Goal: Task Accomplishment & Management: Manage account settings

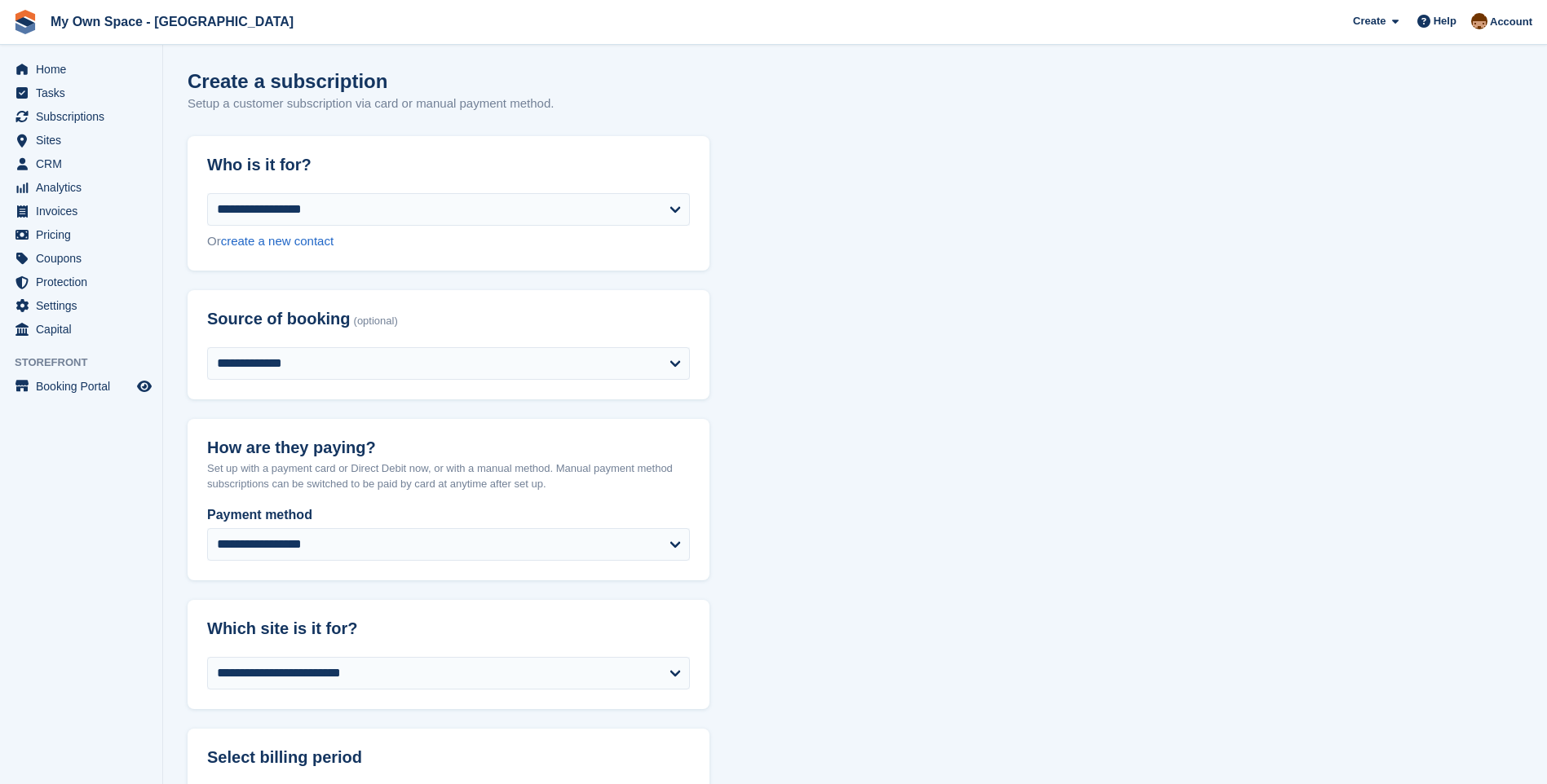
select select "*****"
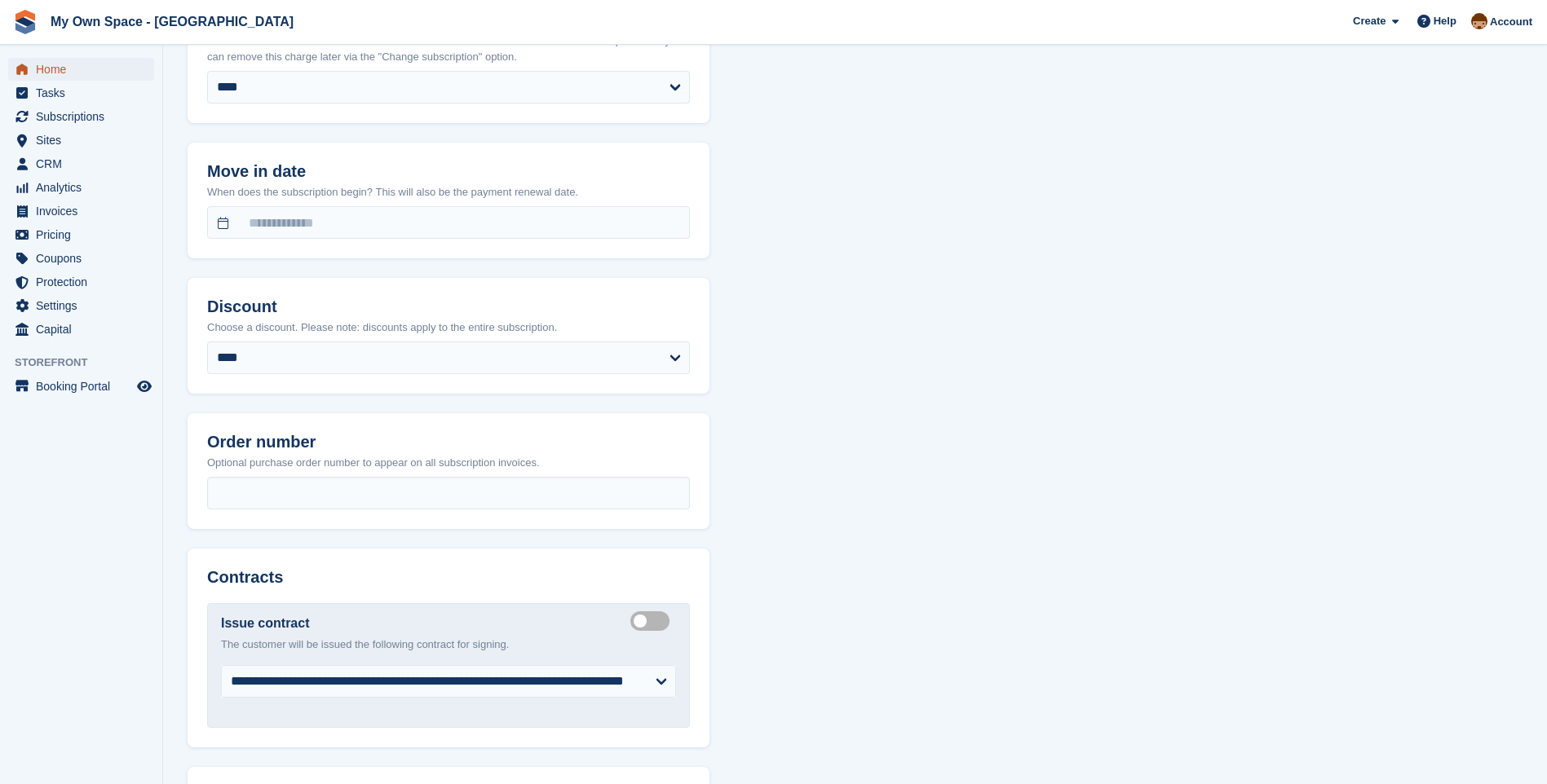
drag, startPoint x: 46, startPoint y: 65, endPoint x: 85, endPoint y: 79, distance: 41.4
click at [46, 65] on span "Home" at bounding box center [84, 69] width 98 height 23
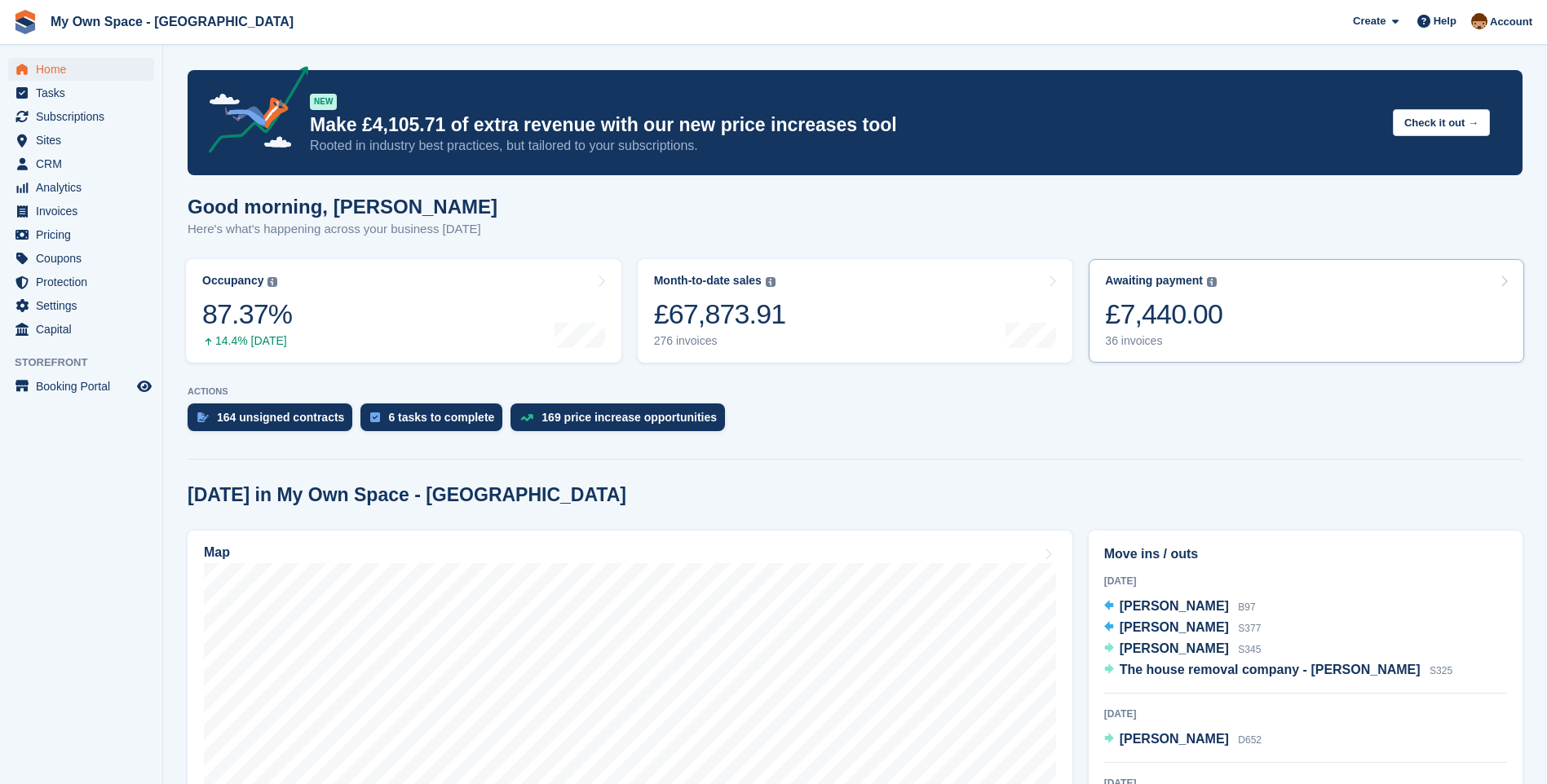
click at [1157, 341] on div "36 invoices" at bounding box center [1164, 341] width 117 height 14
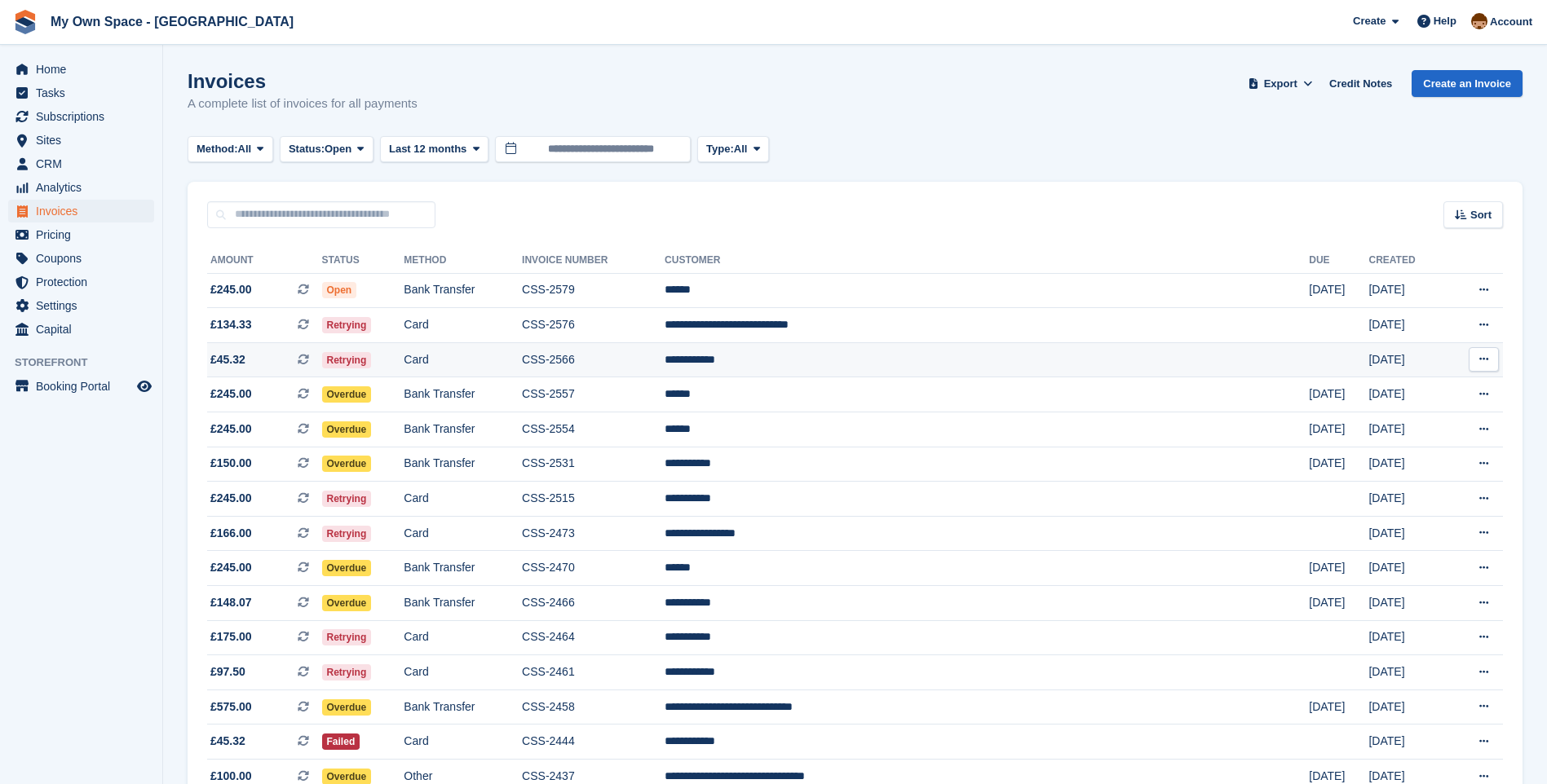
click at [505, 360] on td "Card" at bounding box center [462, 359] width 118 height 35
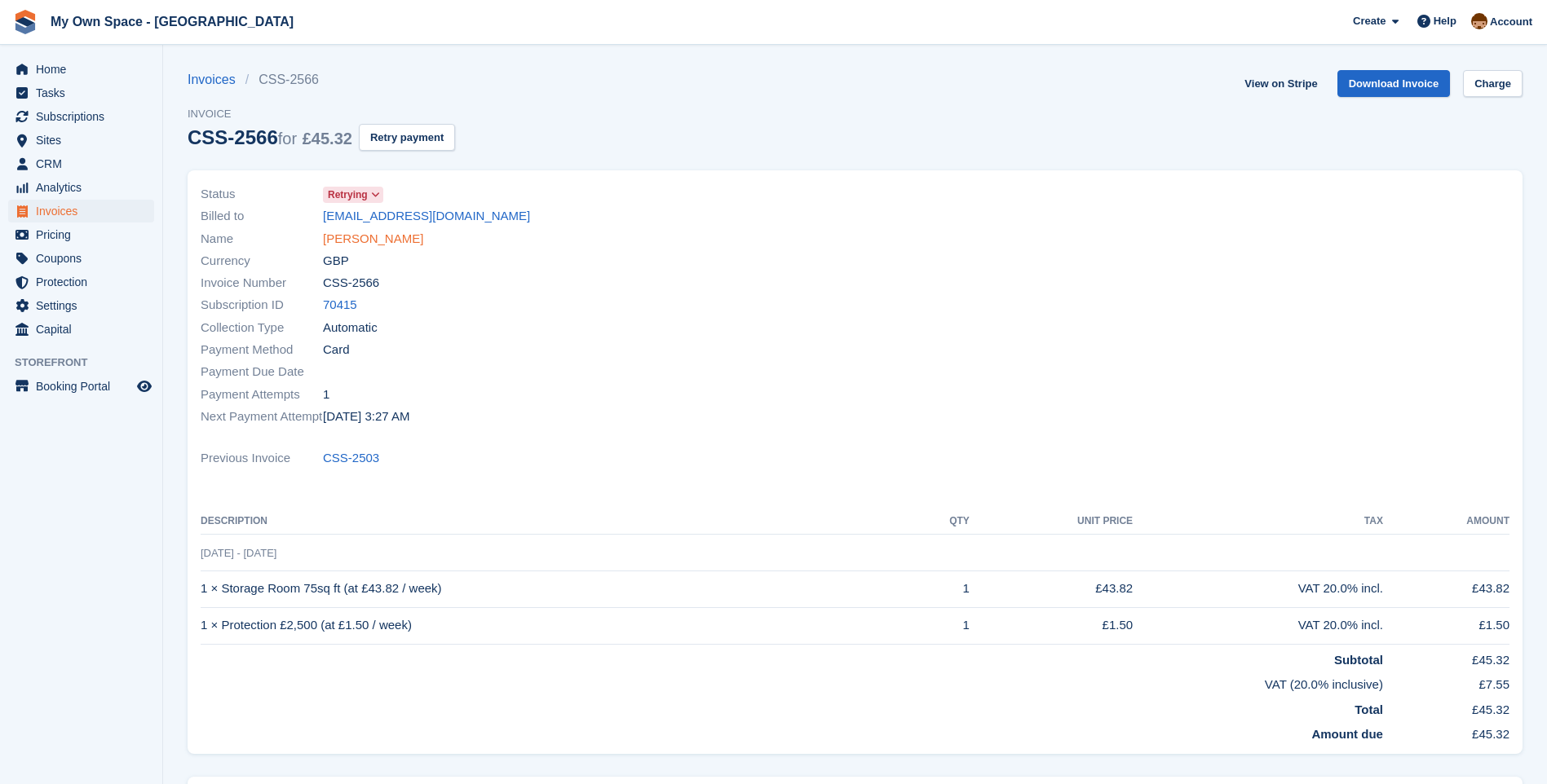
click at [348, 234] on link "Paula Burton" at bounding box center [373, 240] width 100 height 19
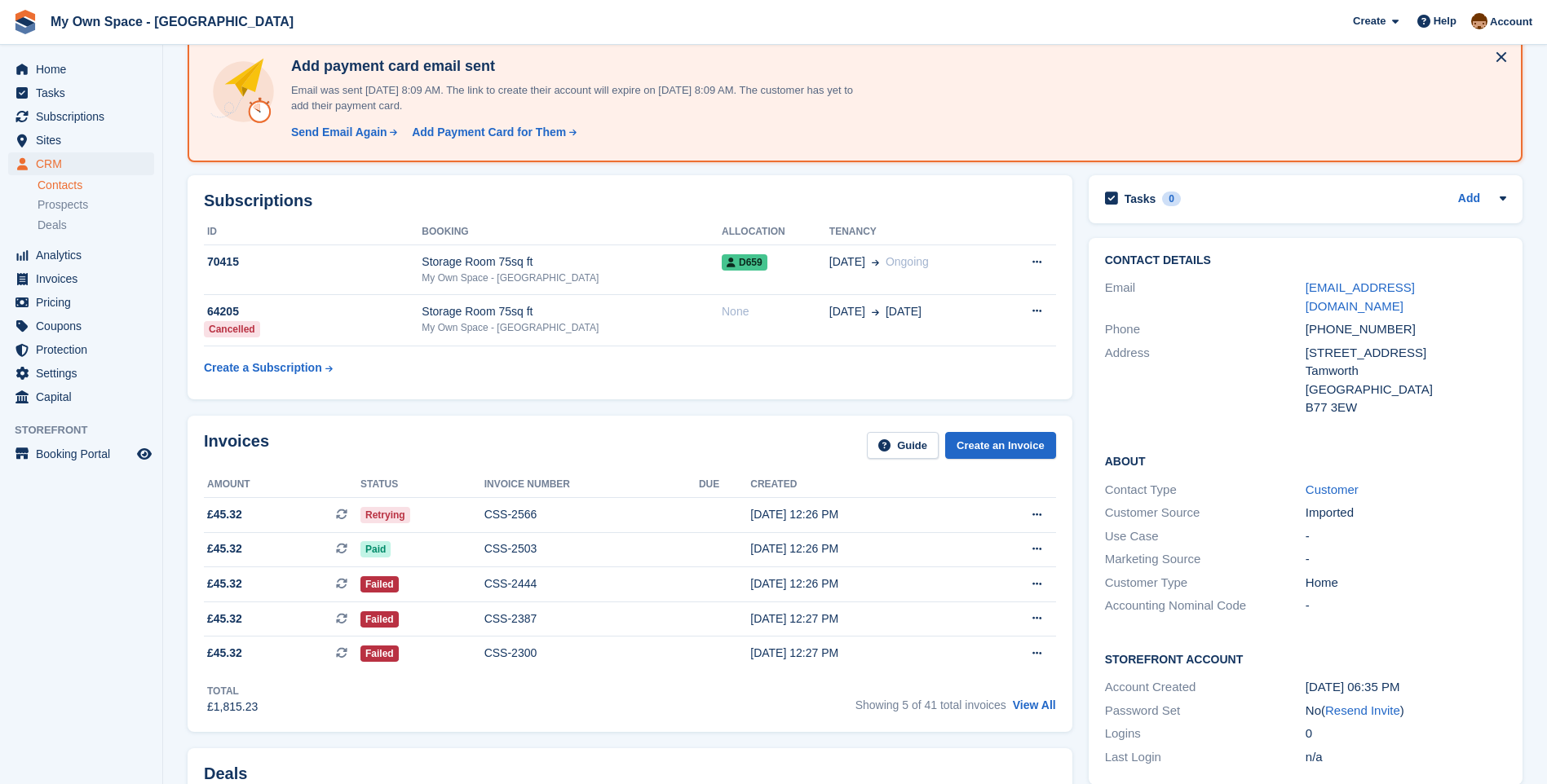
scroll to position [82, 0]
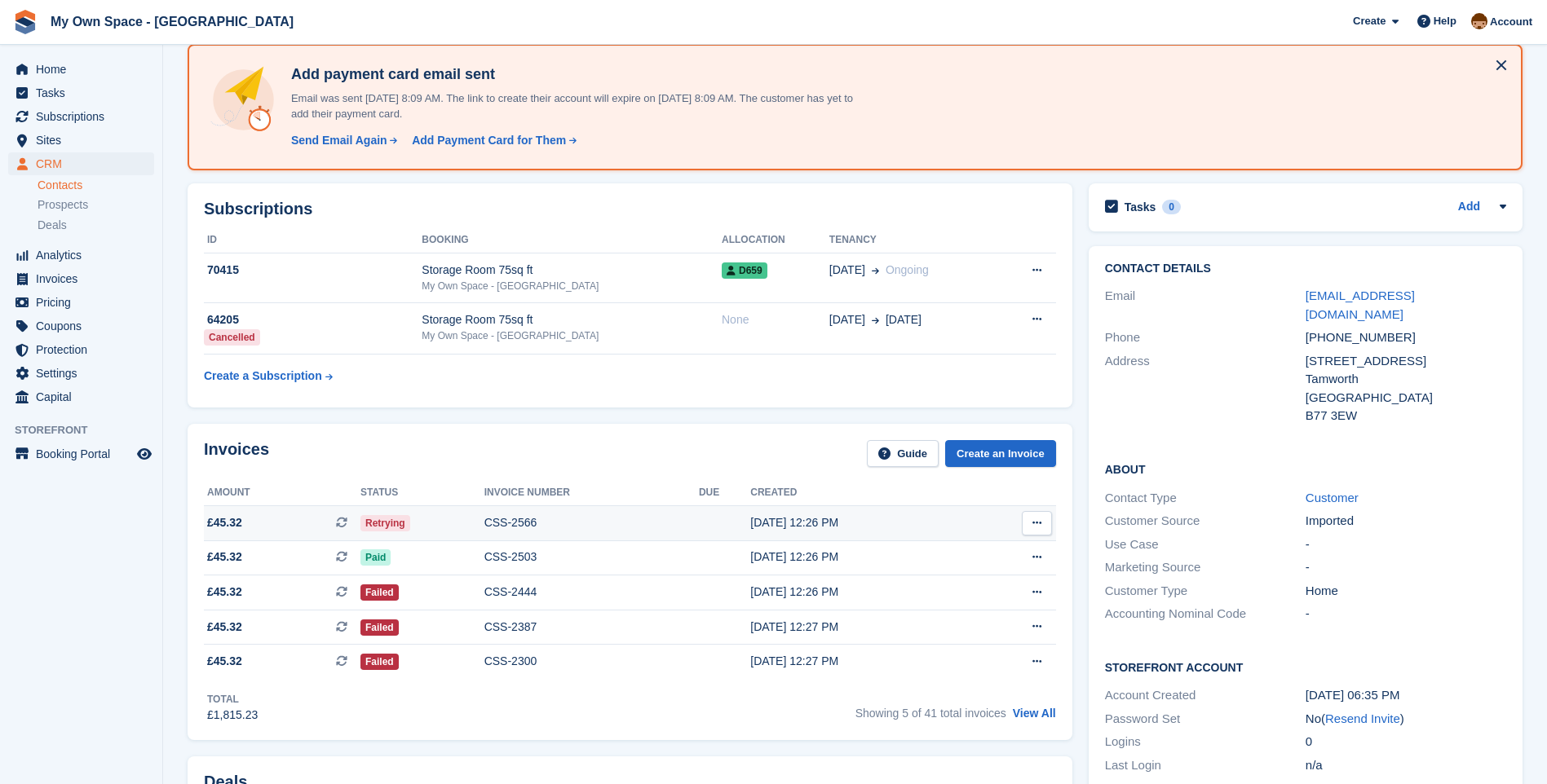
click at [530, 518] on div "CSS-2566" at bounding box center [591, 523] width 214 height 17
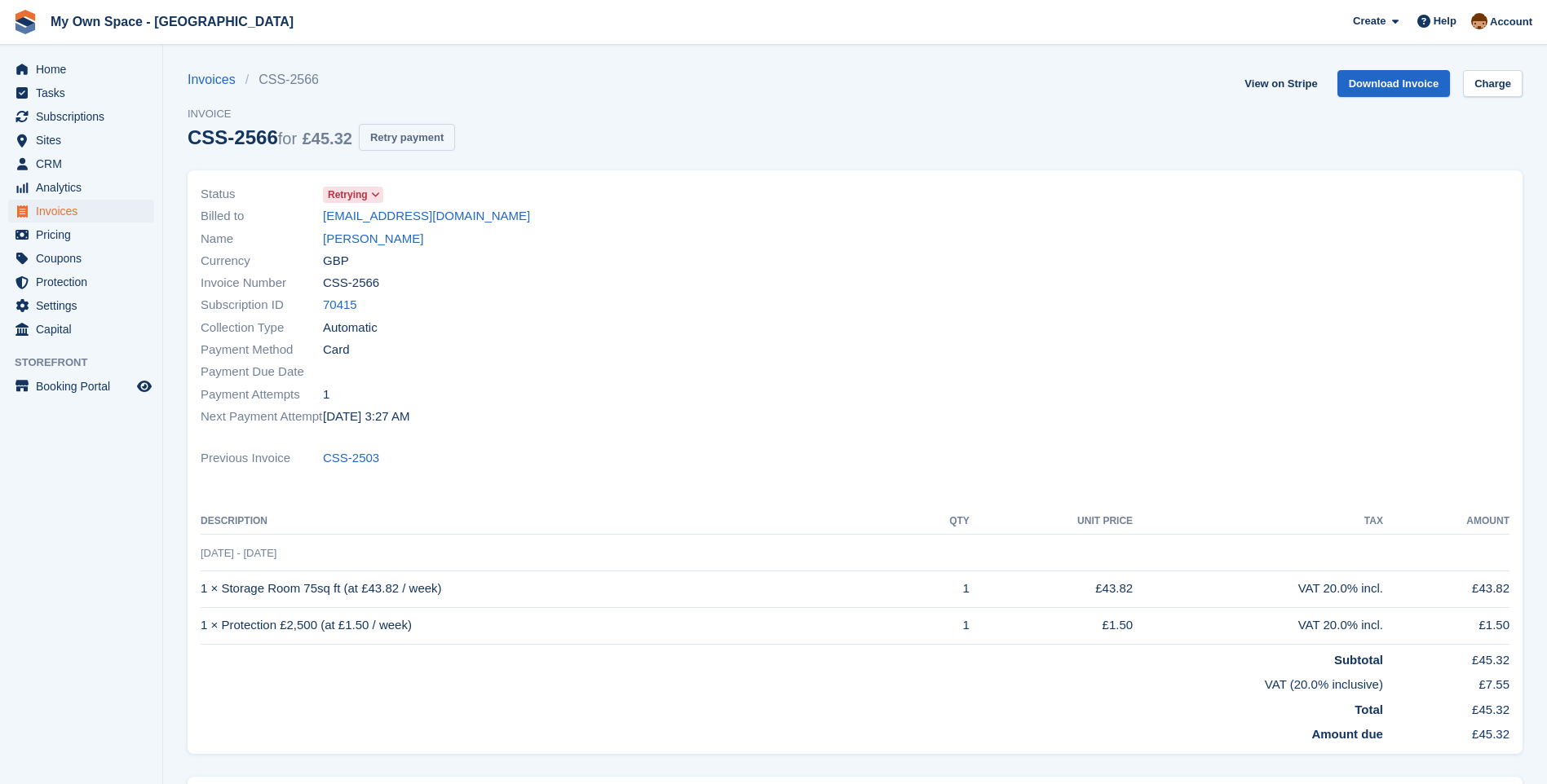
click at [410, 134] on button "Retry payment" at bounding box center [406, 138] width 96 height 27
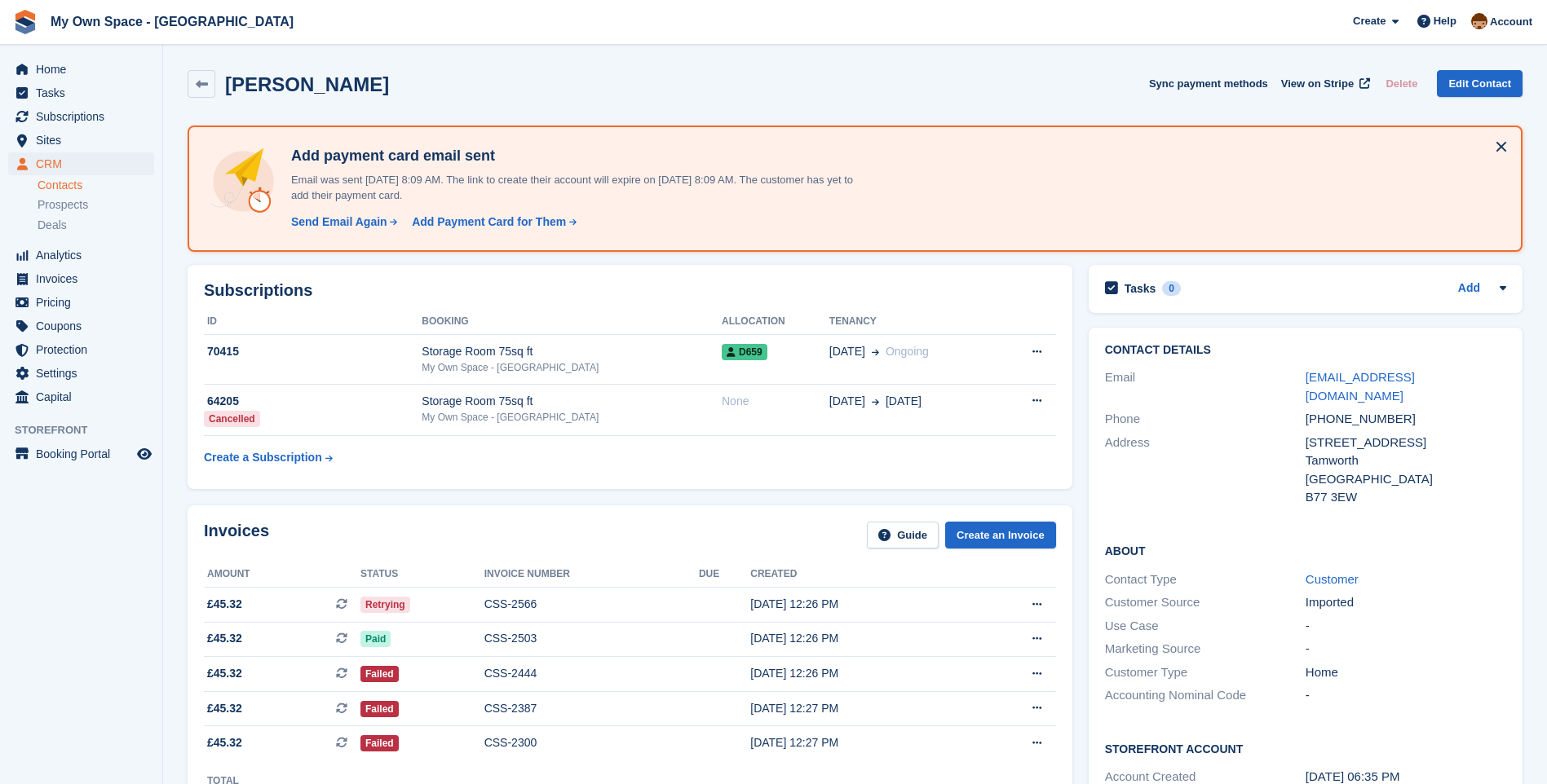
scroll to position [82, 0]
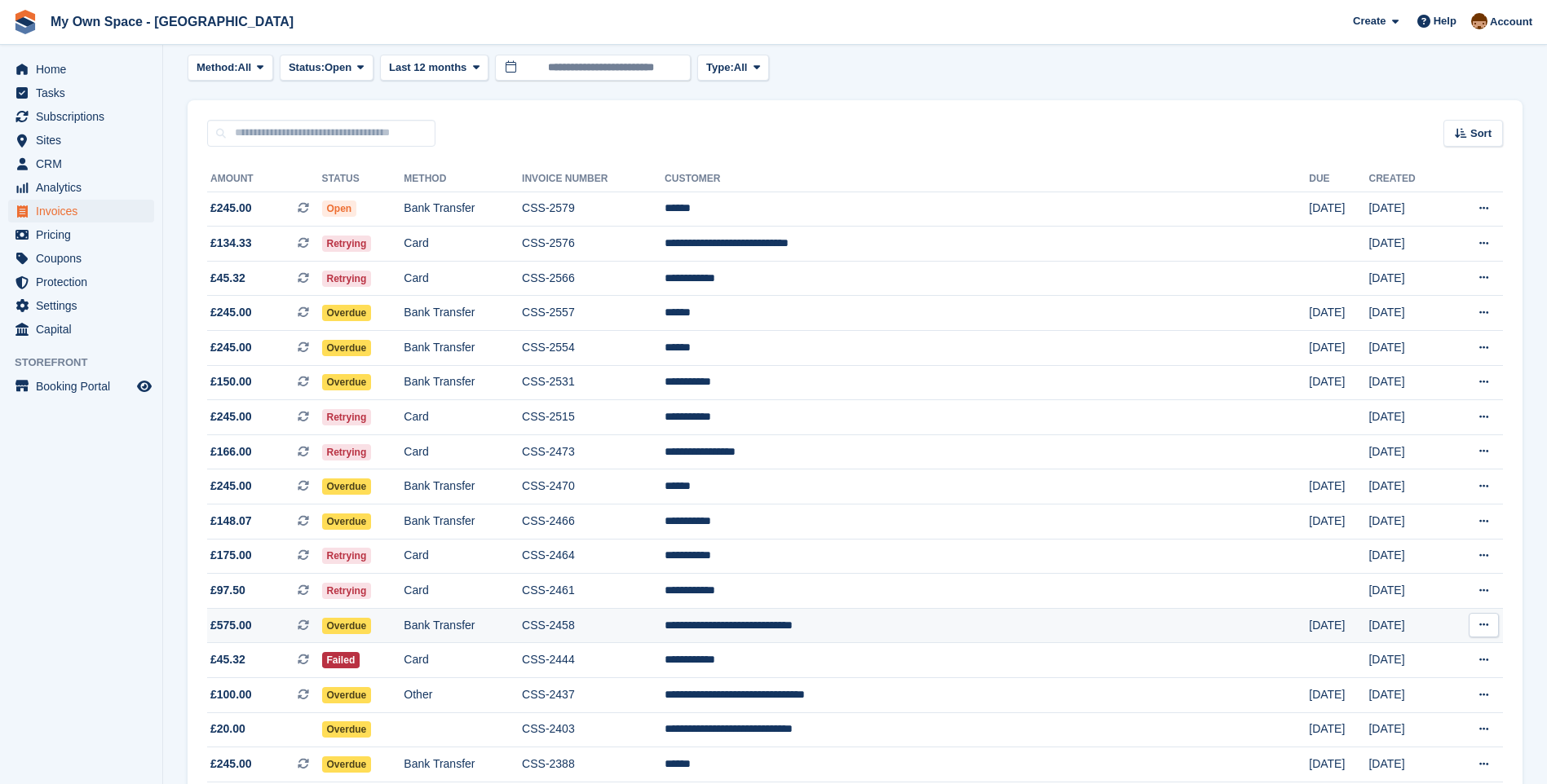
scroll to position [163, 0]
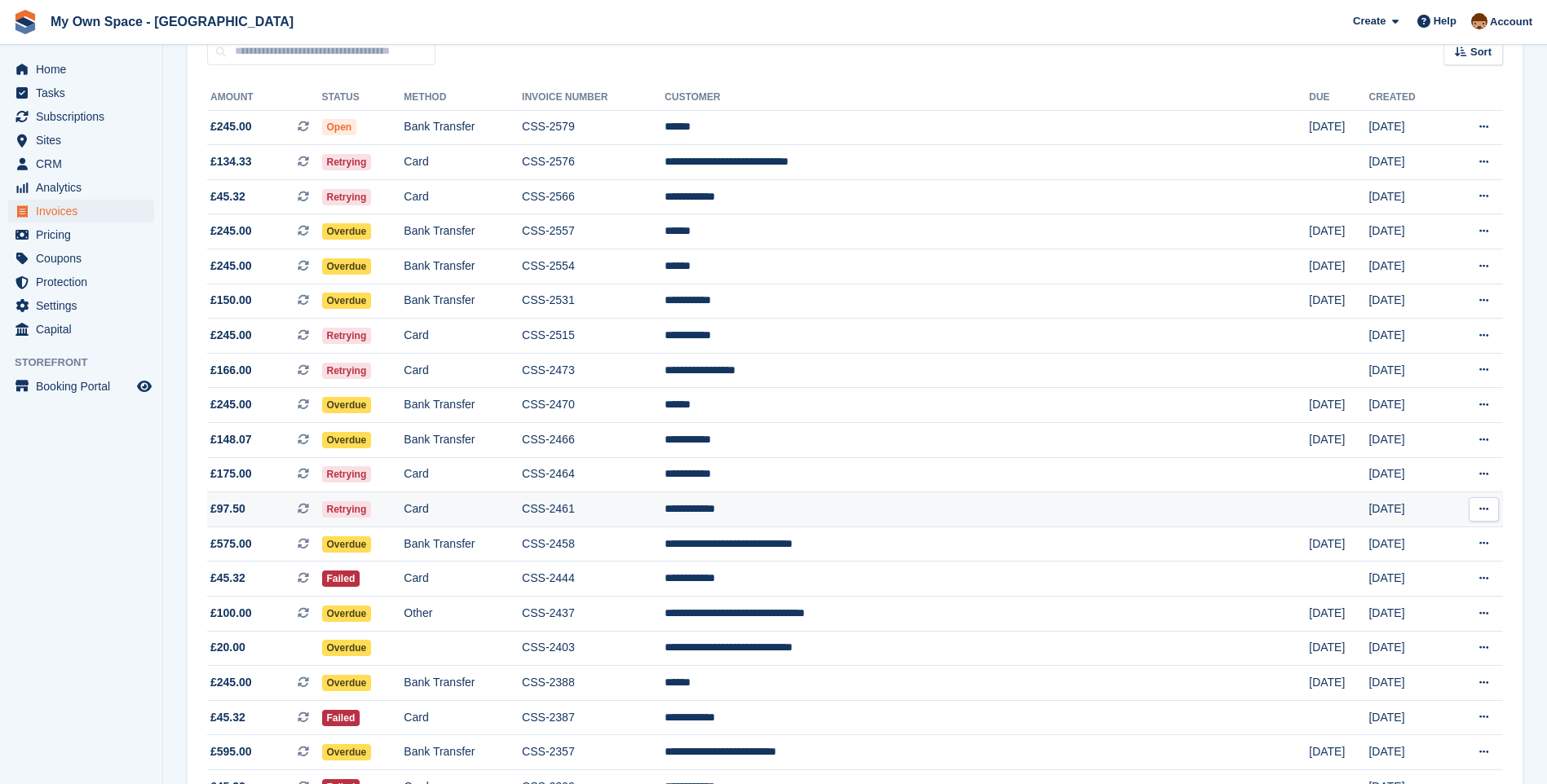
click at [485, 505] on td "Card" at bounding box center [462, 510] width 118 height 35
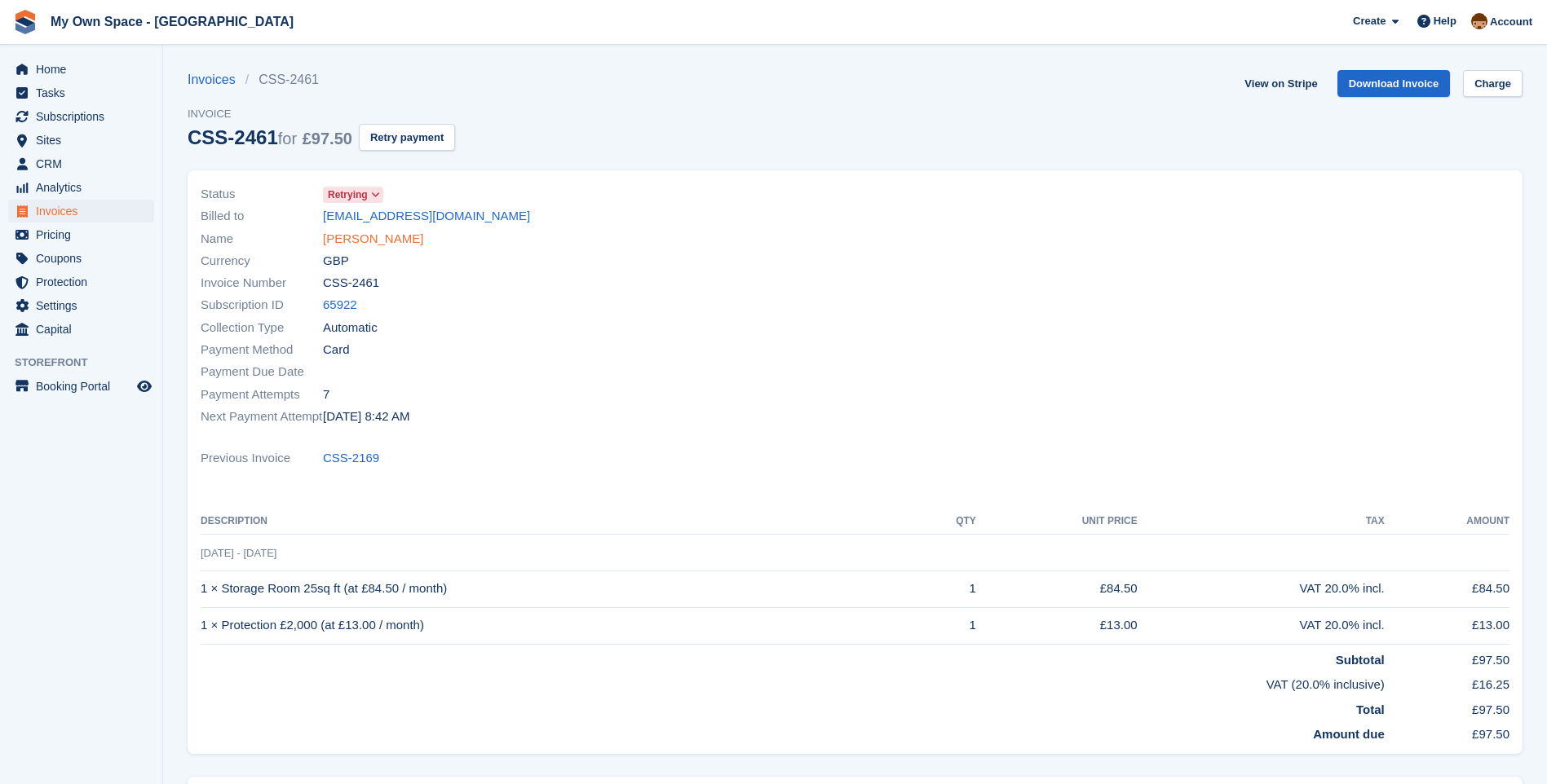
click at [355, 237] on link "[PERSON_NAME]" at bounding box center [373, 240] width 100 height 19
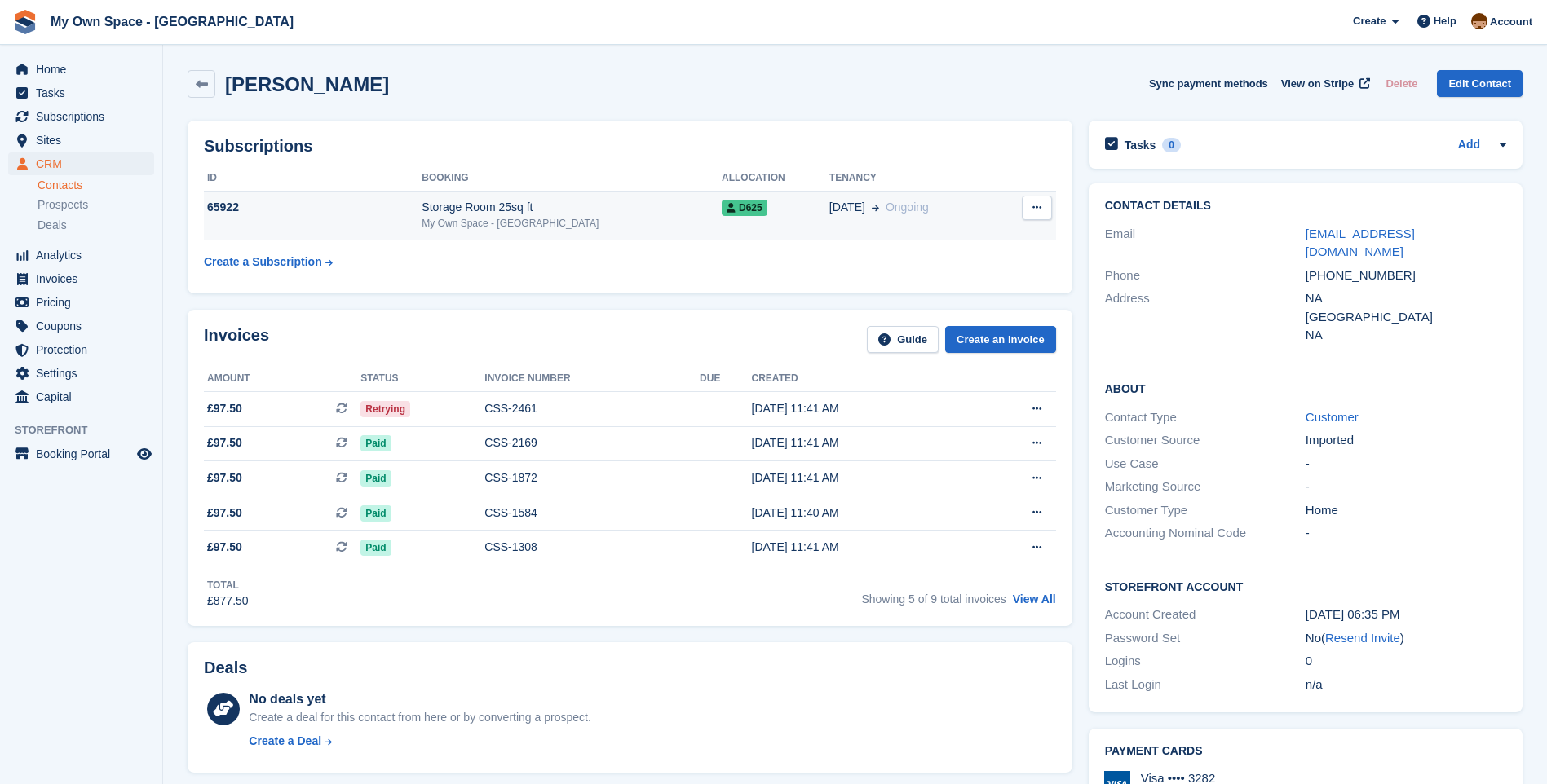
click at [513, 213] on div "Storage Room 25sq ft" at bounding box center [571, 207] width 300 height 17
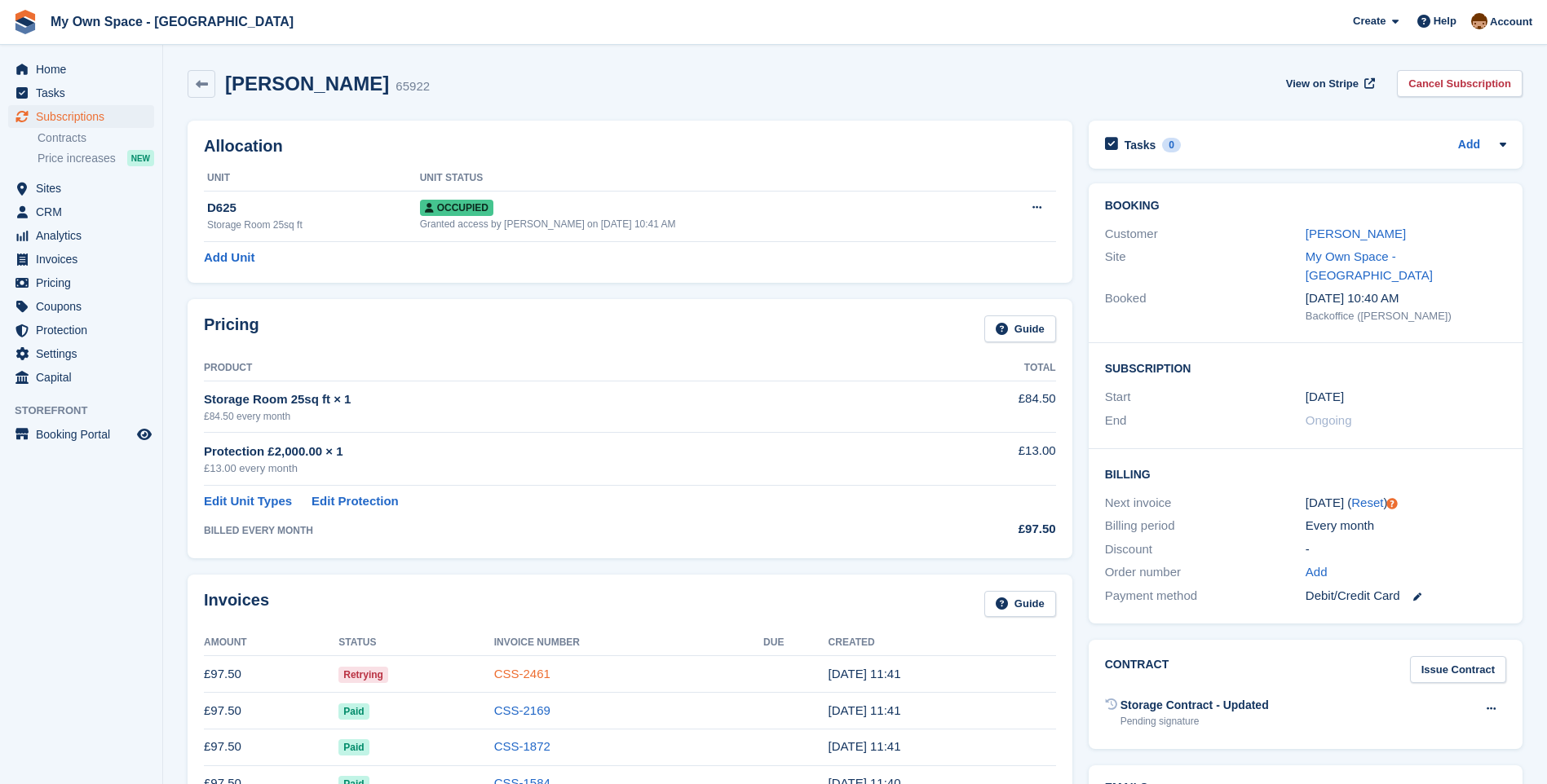
click at [531, 676] on link "CSS-2461" at bounding box center [522, 674] width 56 height 14
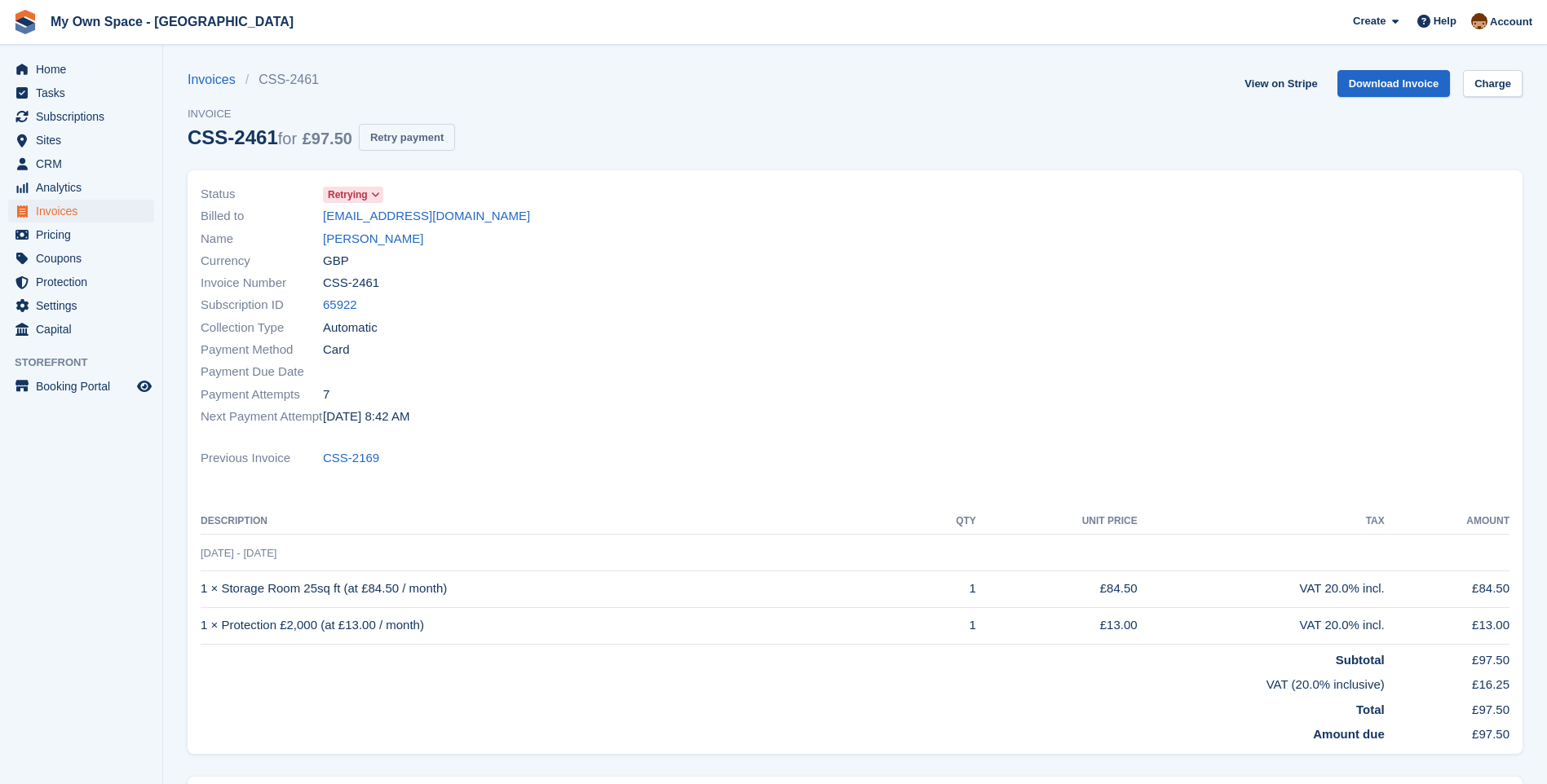
click at [403, 138] on button "Retry payment" at bounding box center [406, 138] width 96 height 27
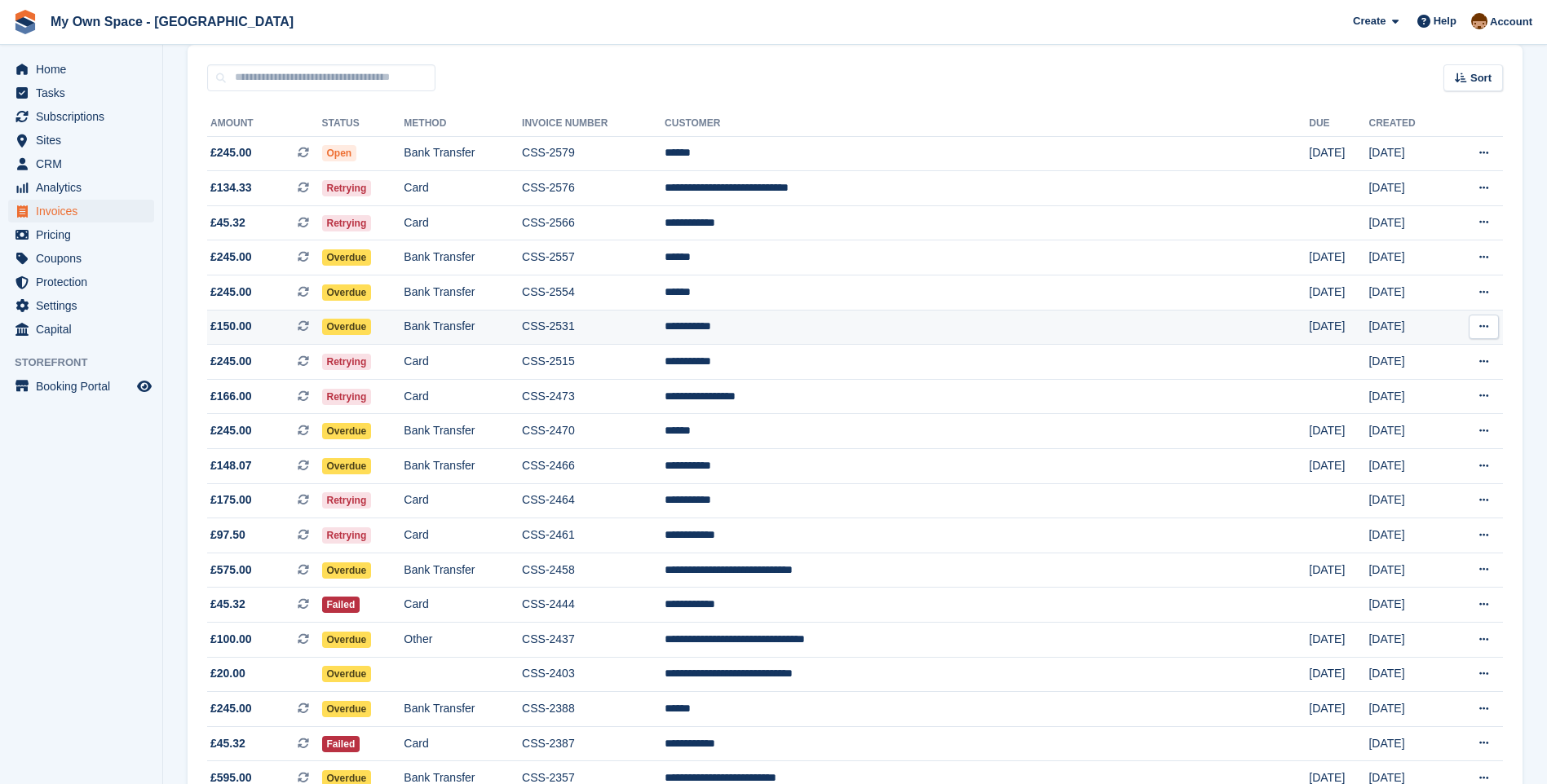
scroll to position [163, 0]
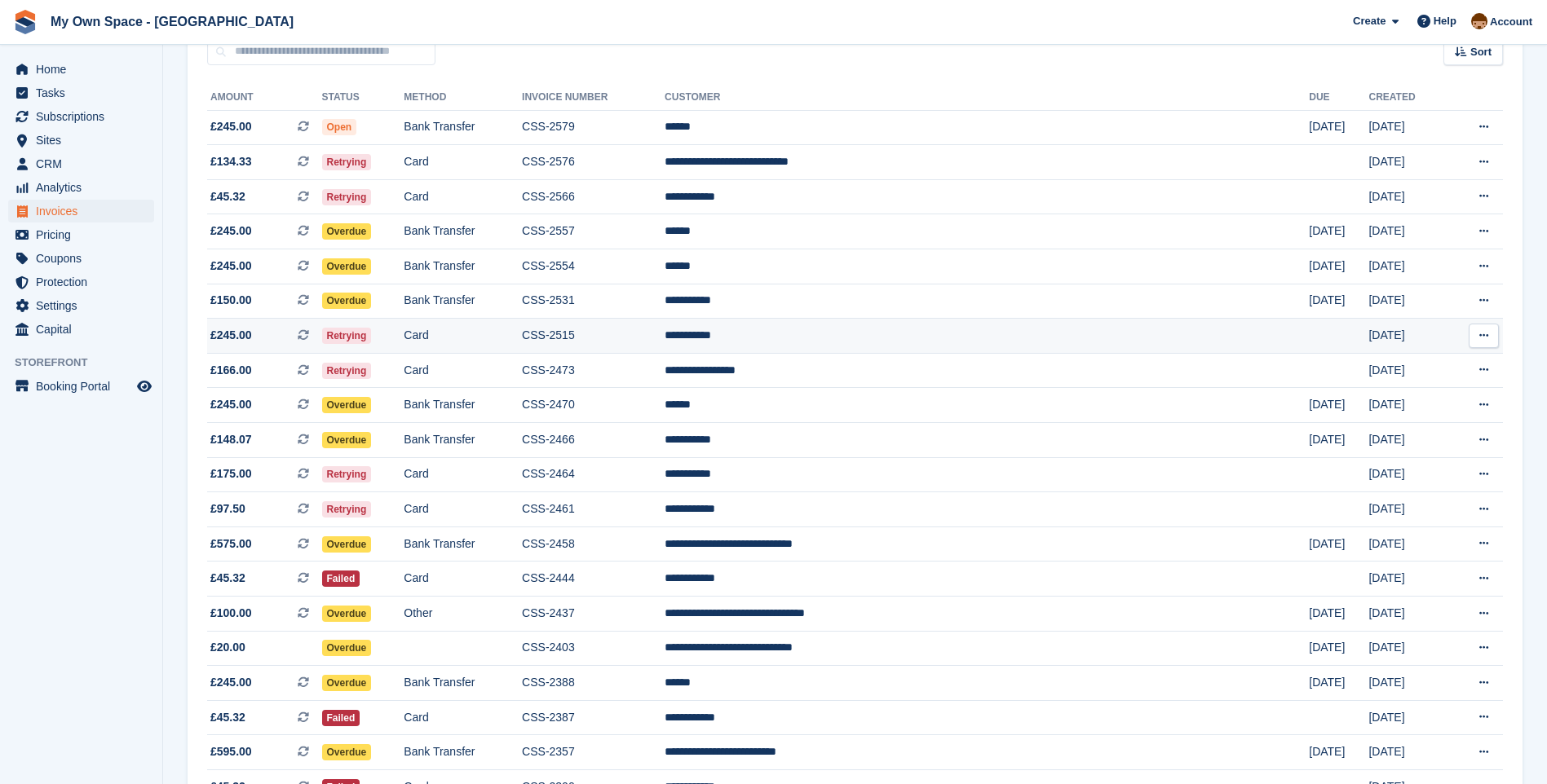
click at [522, 340] on td "Card" at bounding box center [462, 336] width 118 height 35
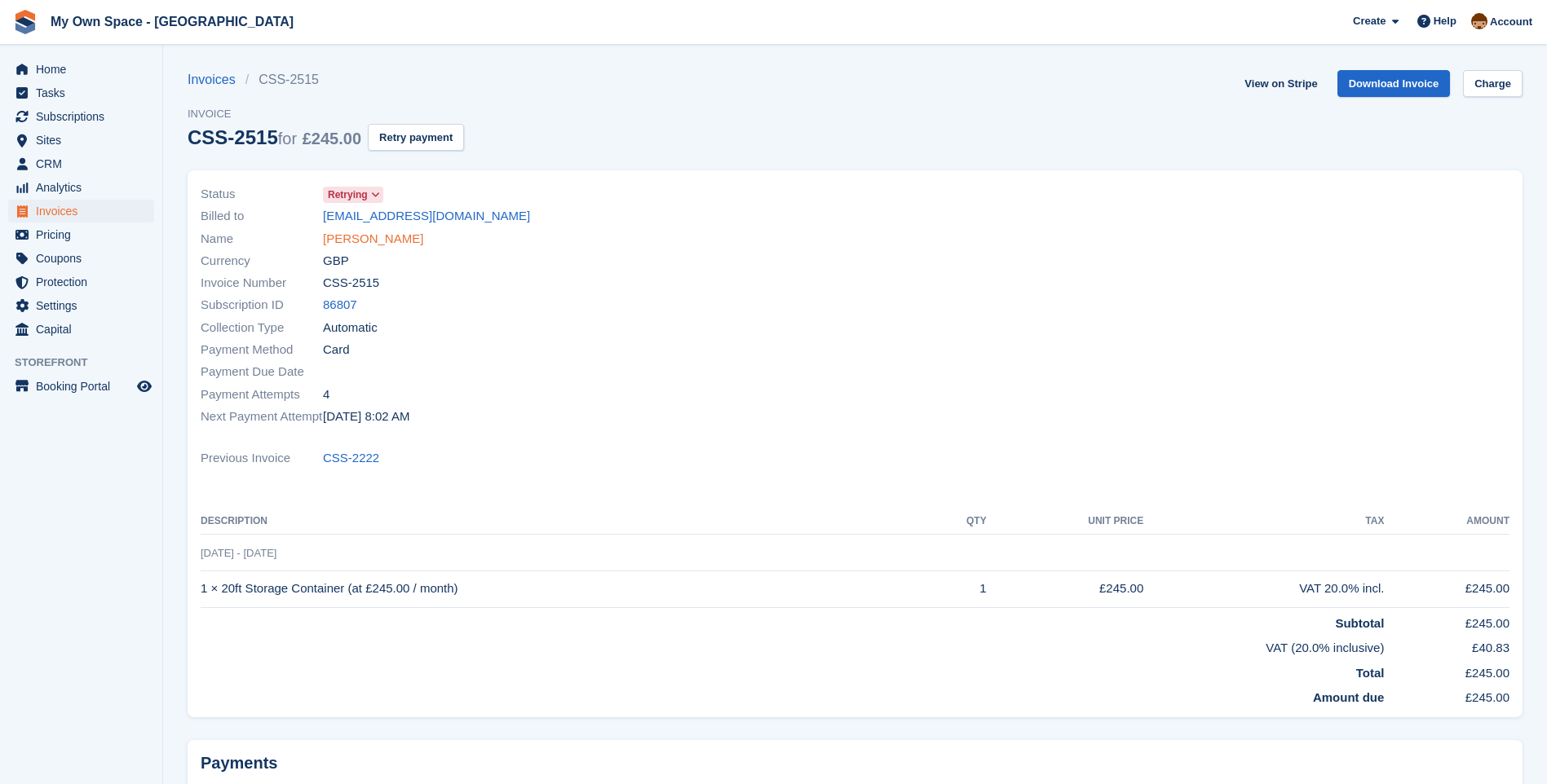
click at [366, 237] on link "[PERSON_NAME]" at bounding box center [373, 240] width 100 height 19
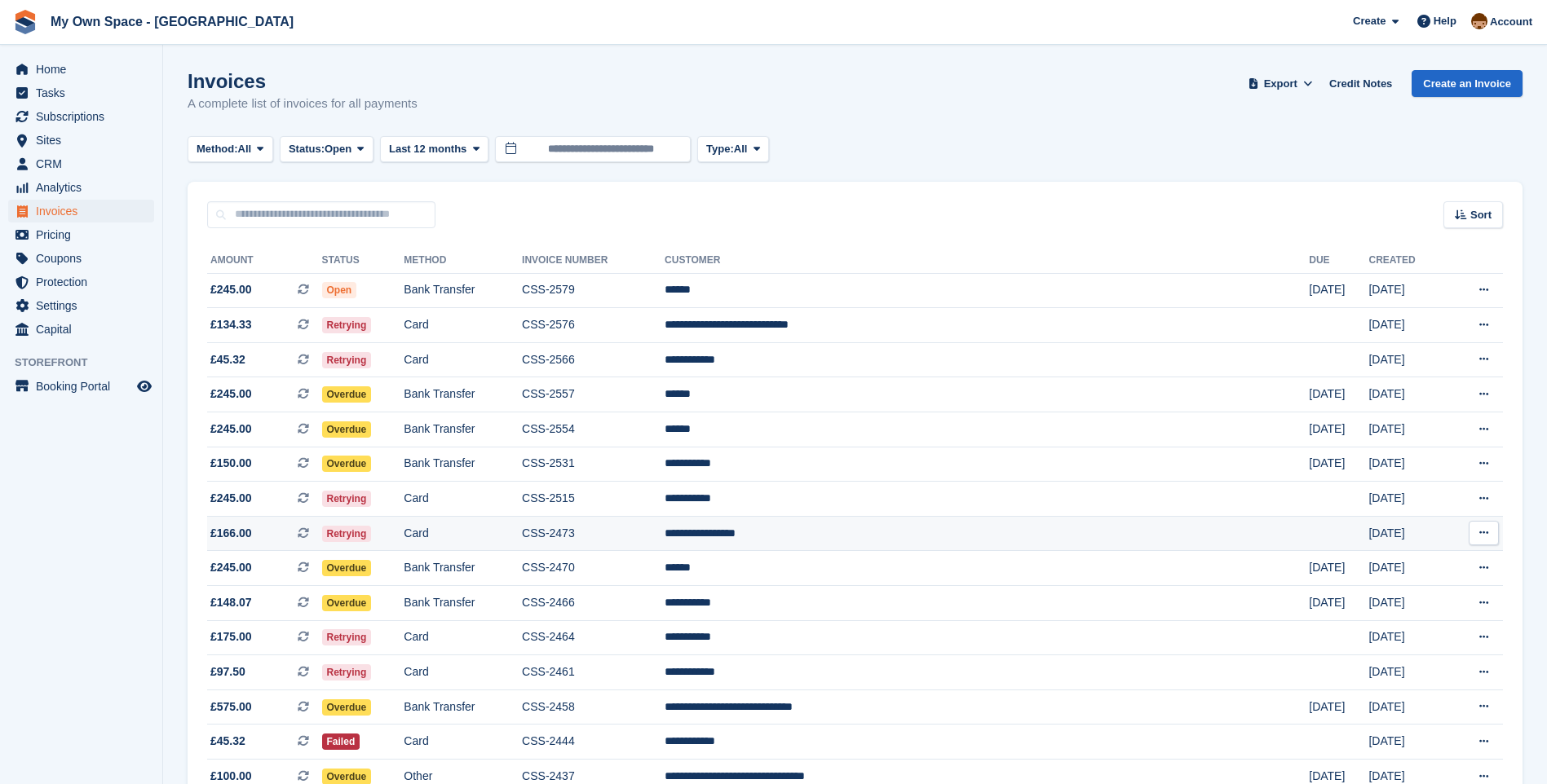
scroll to position [163, 0]
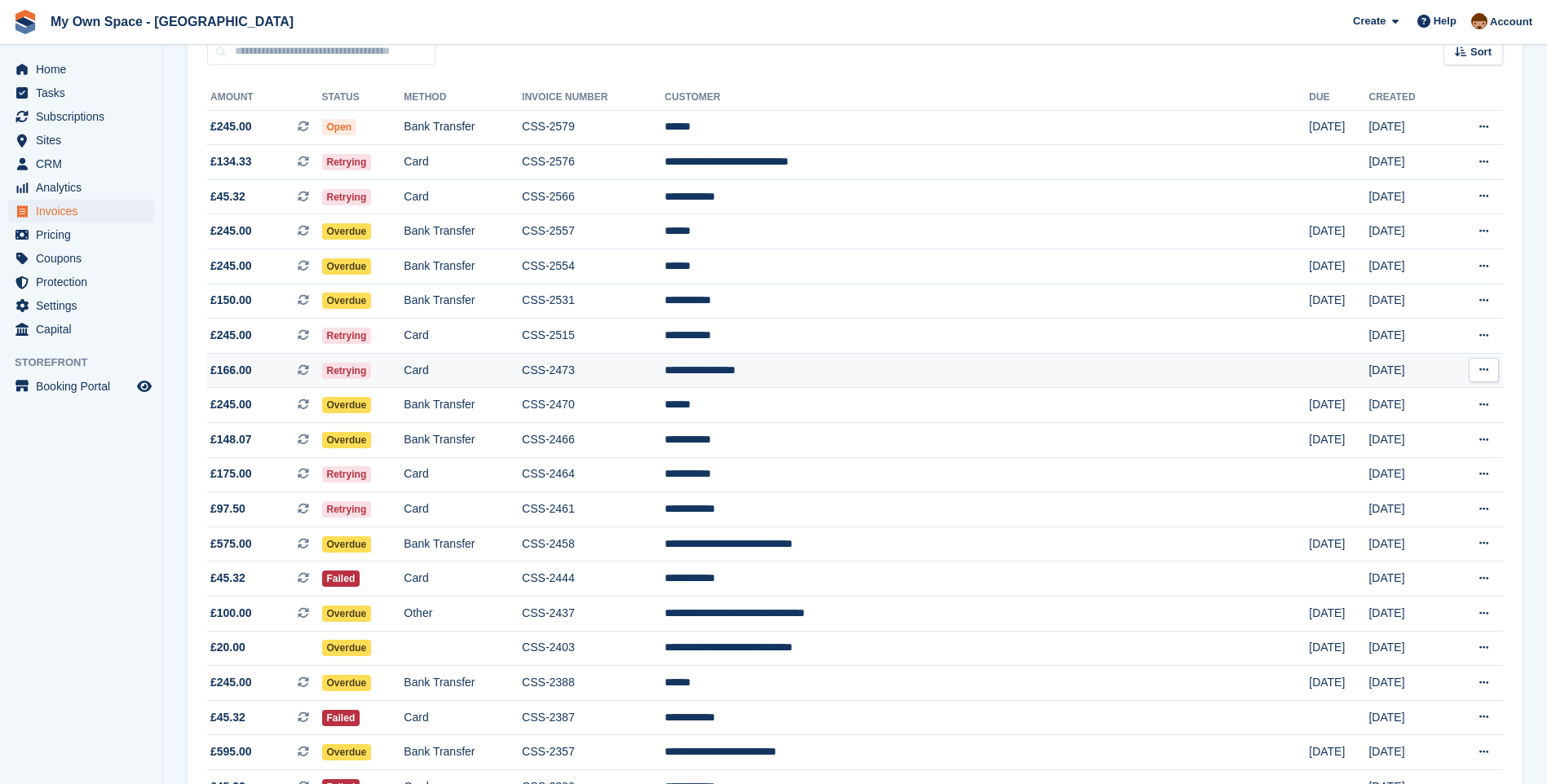
click at [664, 378] on td "CSS-2473" at bounding box center [593, 370] width 143 height 35
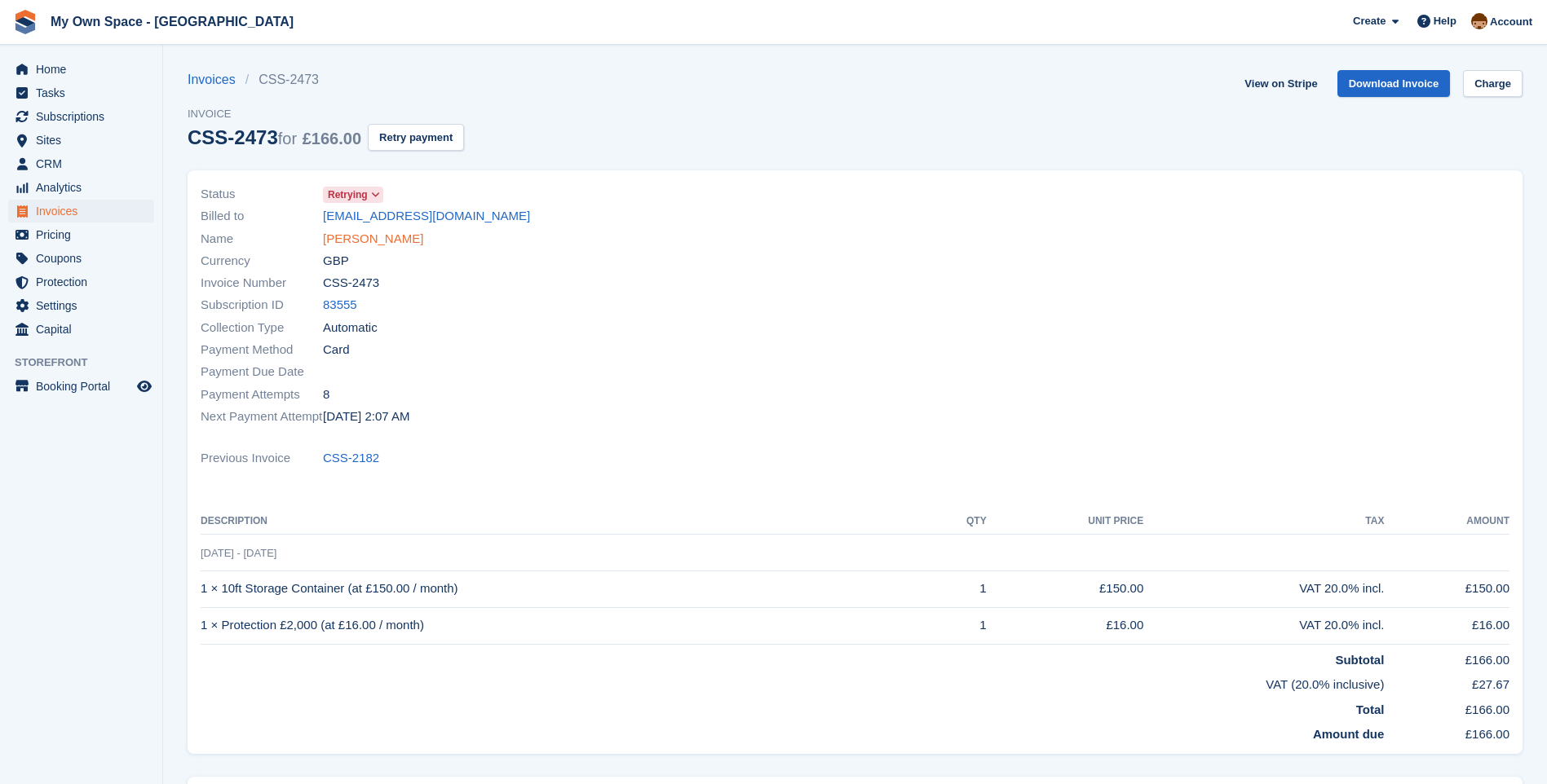
click at [387, 238] on link "[PERSON_NAME]" at bounding box center [373, 240] width 100 height 19
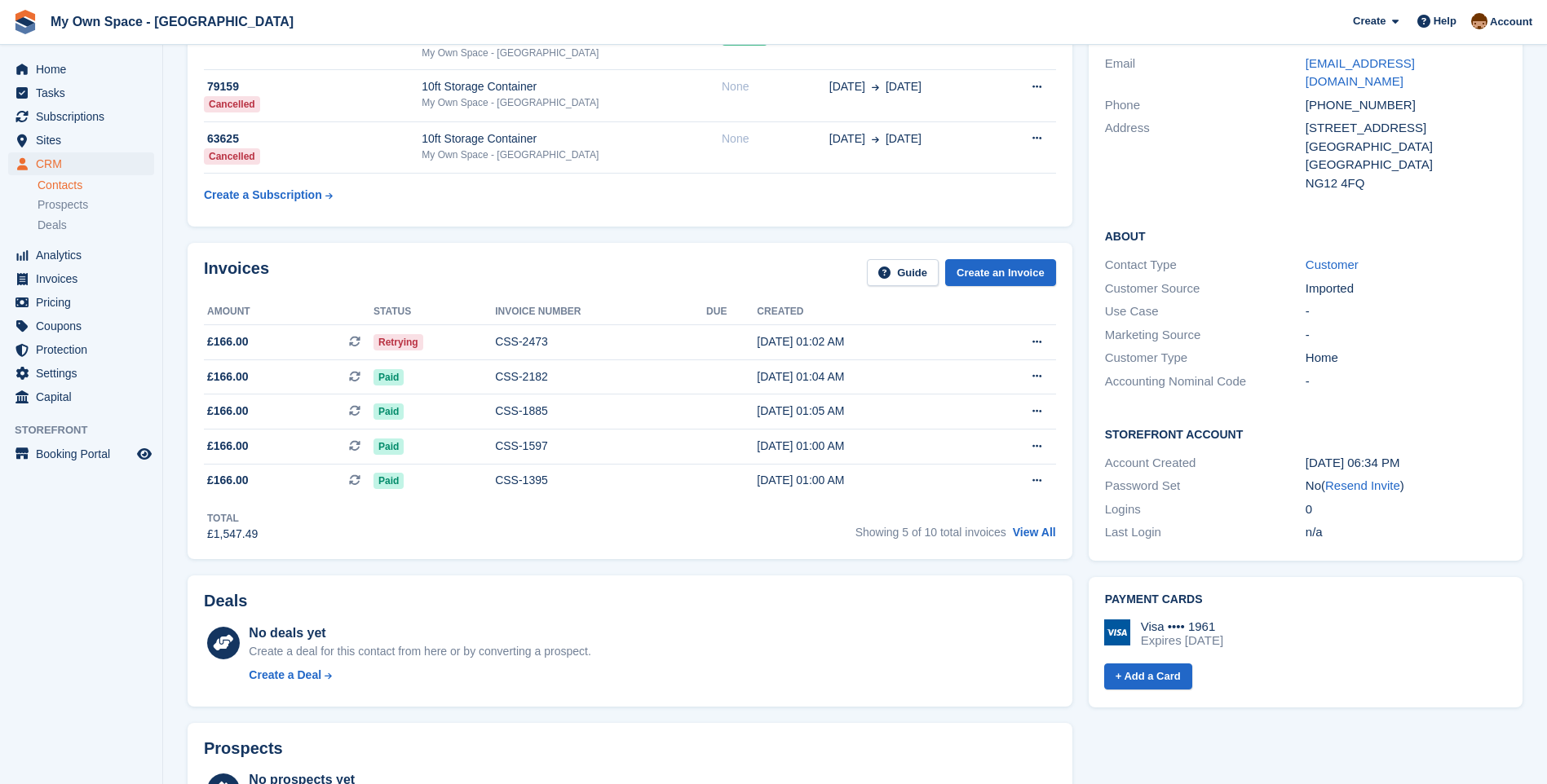
scroll to position [163, 0]
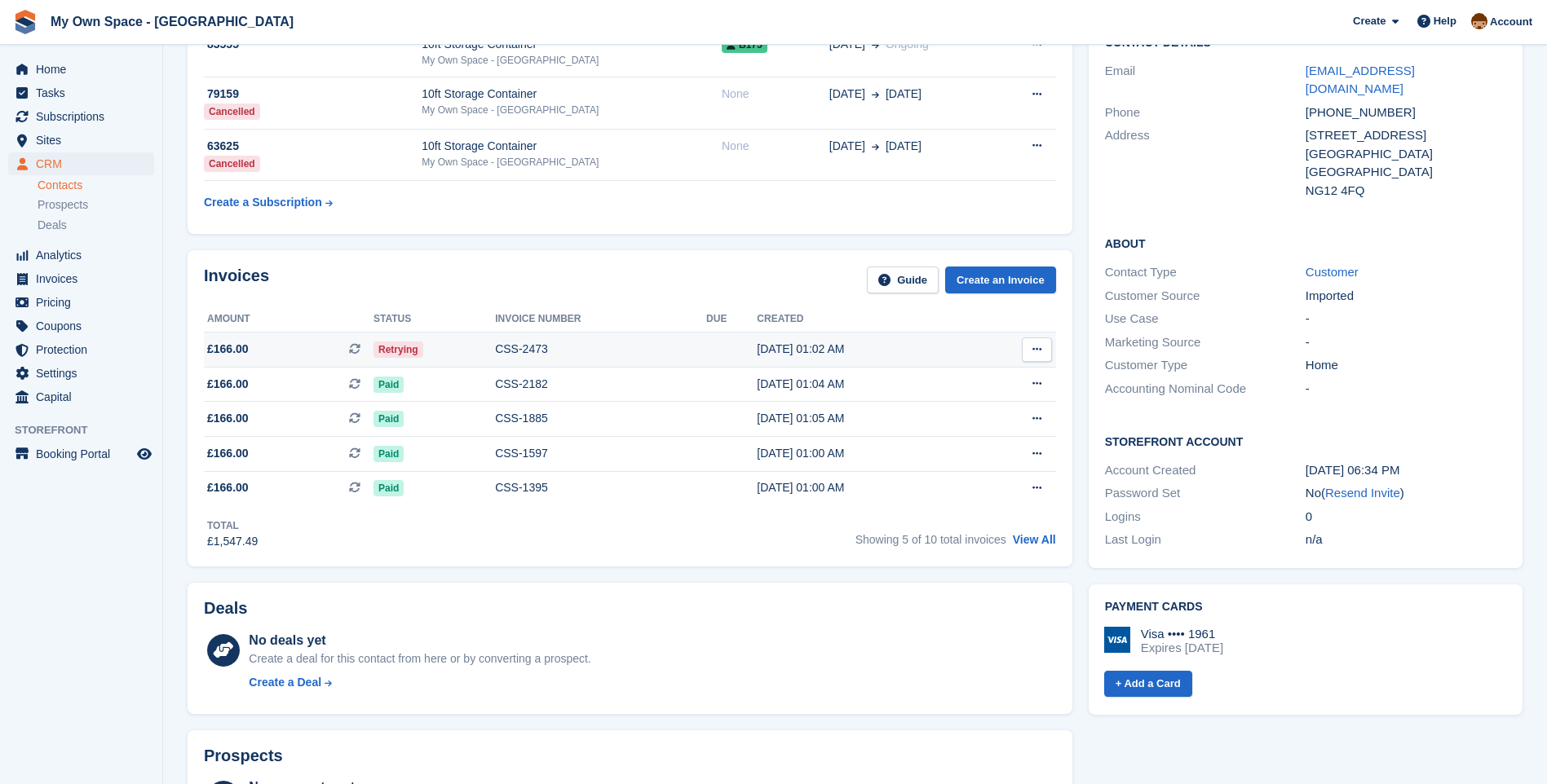
click at [512, 348] on div "CSS-2473" at bounding box center [601, 349] width 212 height 17
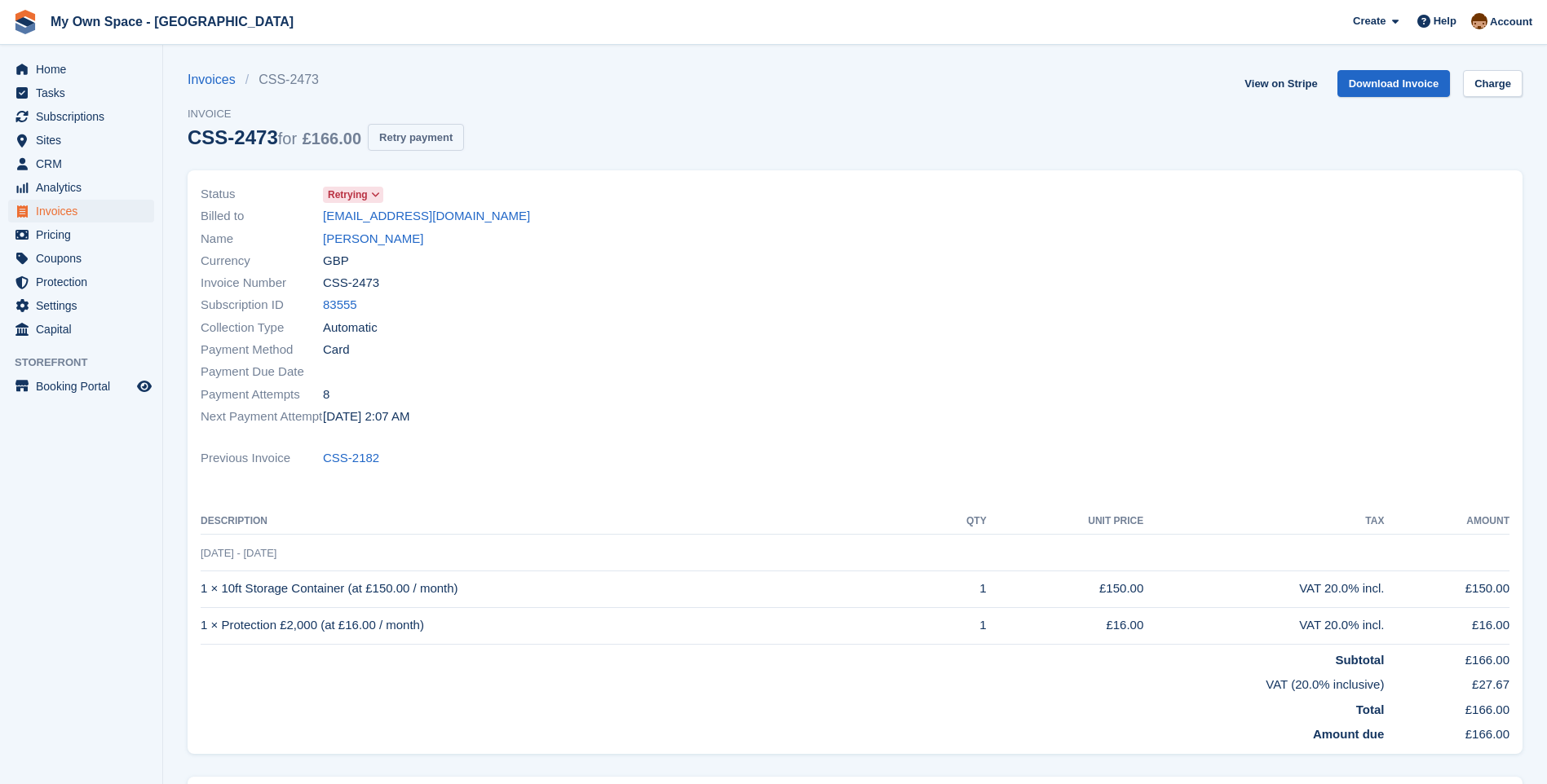
click at [415, 145] on button "Retry payment" at bounding box center [415, 138] width 96 height 27
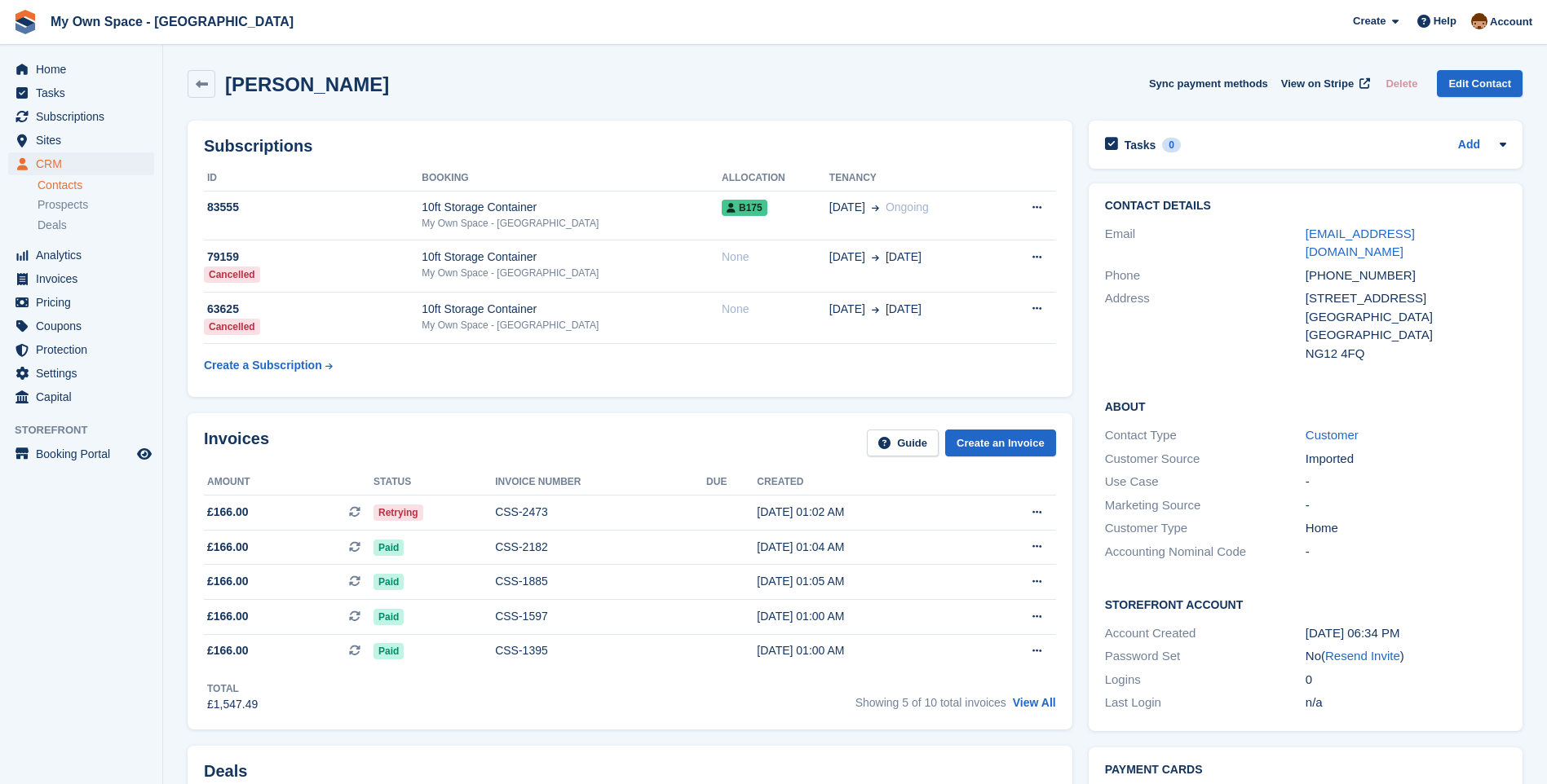
scroll to position [163, 0]
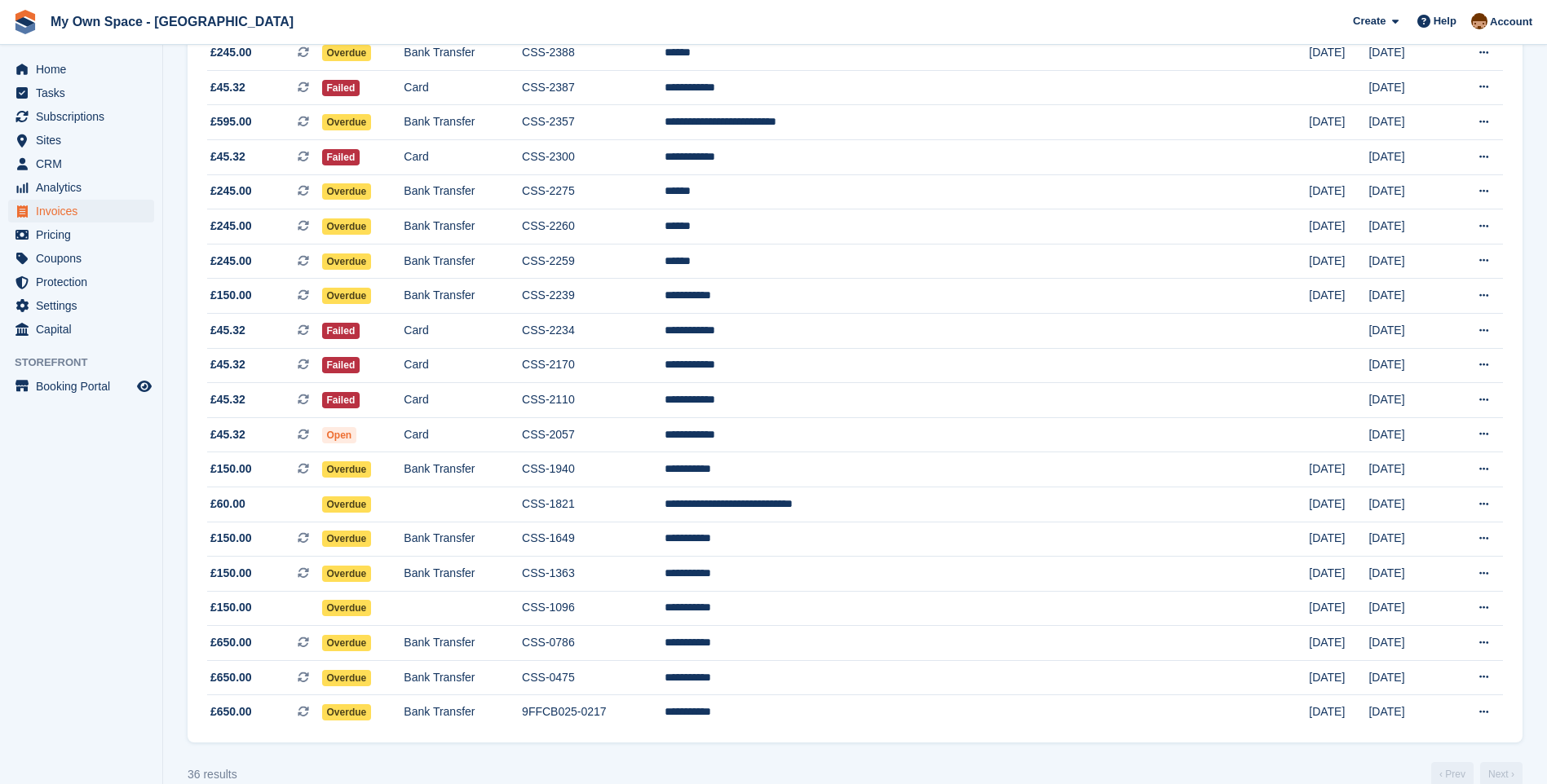
scroll to position [815, 0]
